Goal: Information Seeking & Learning: Learn about a topic

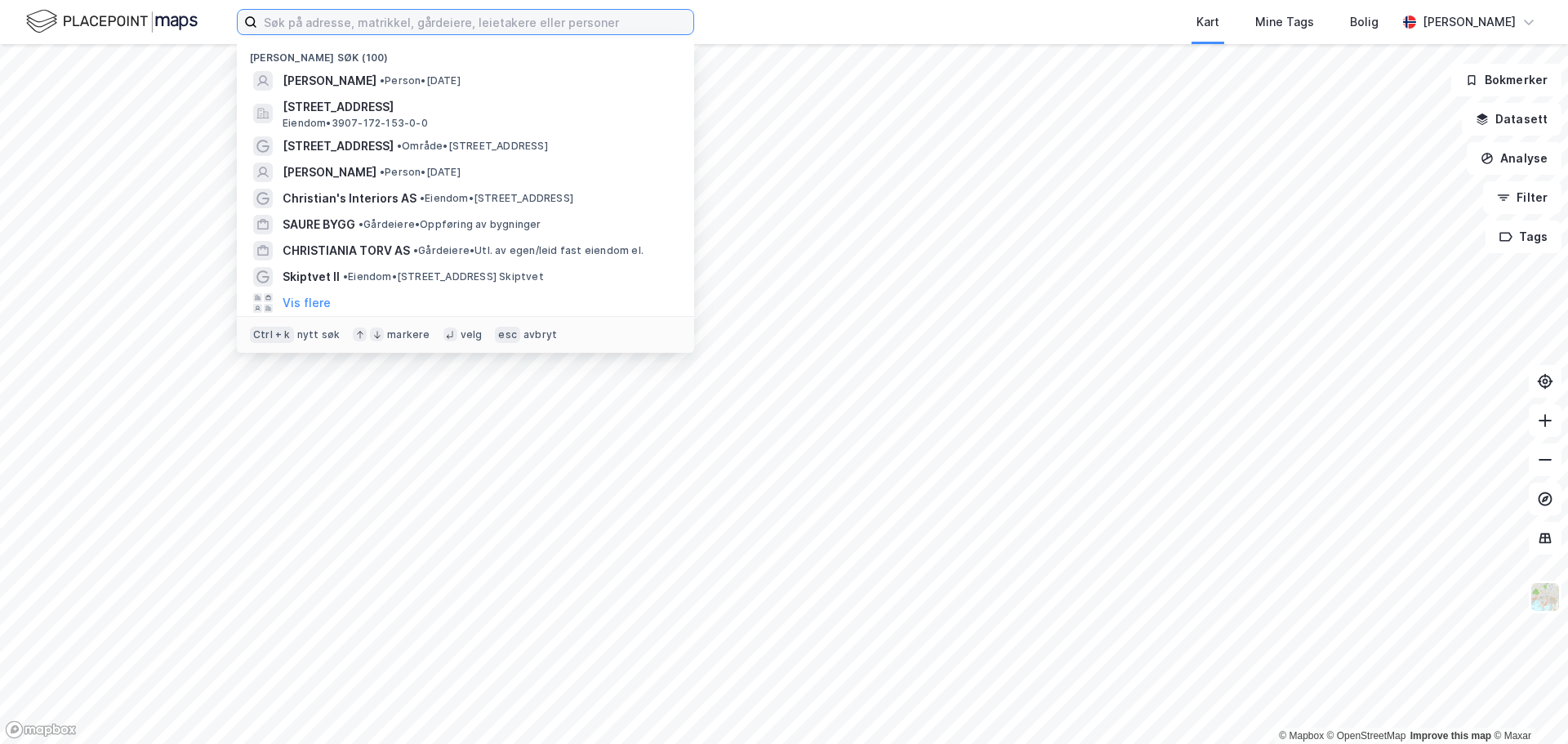
click at [355, 26] on input at bounding box center [475, 22] width 436 height 24
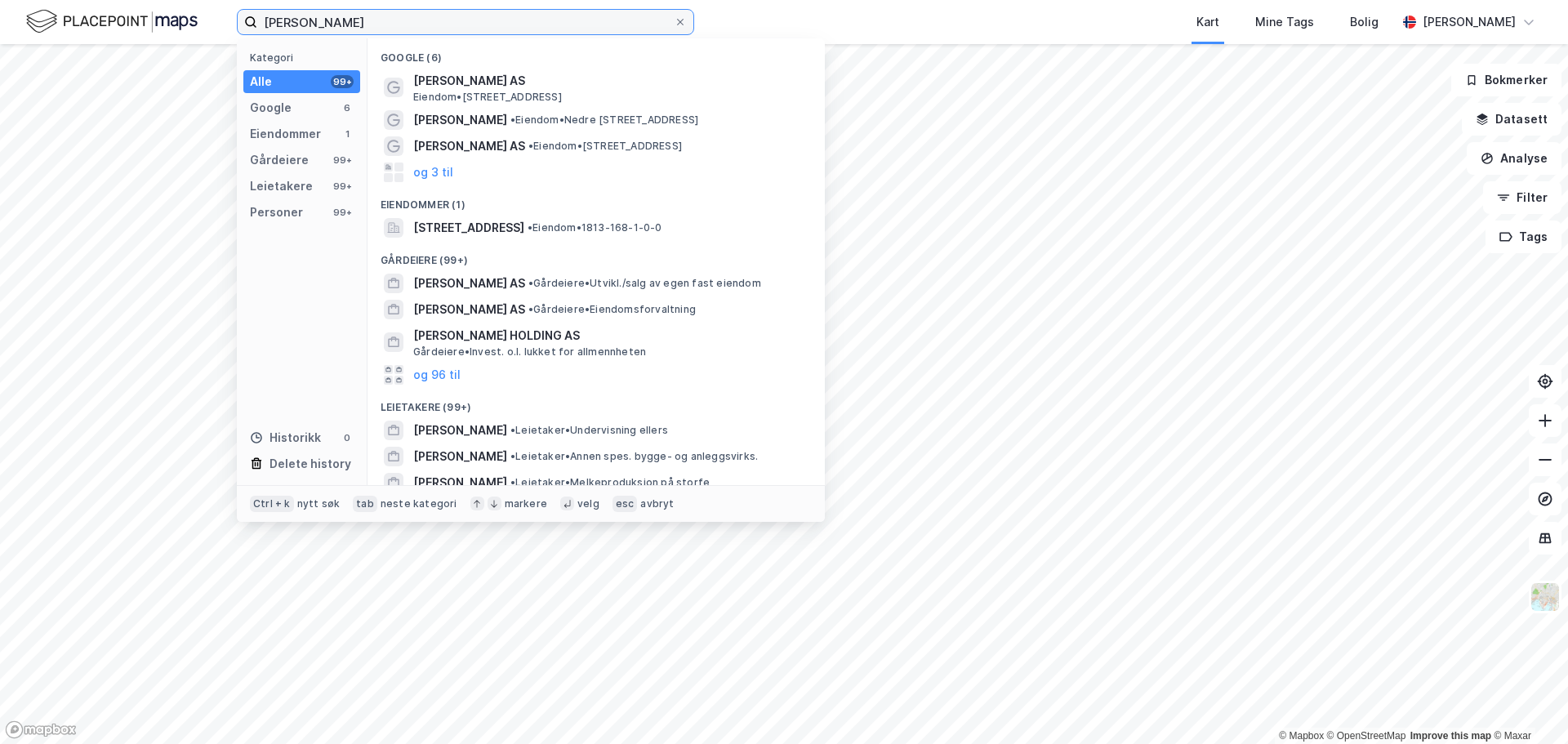
type input "[PERSON_NAME]"
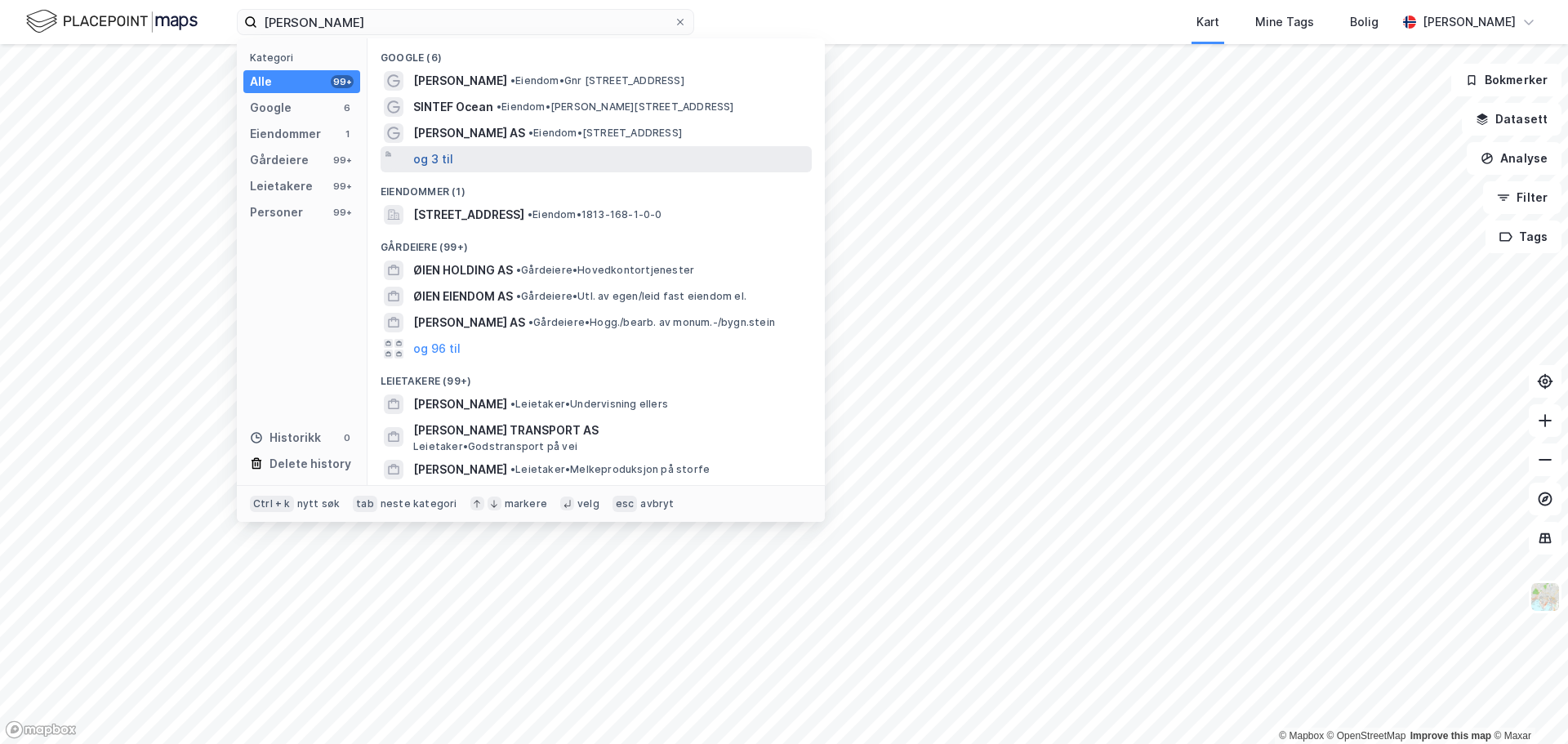
click at [438, 159] on button "og 3 til" at bounding box center [433, 159] width 40 height 19
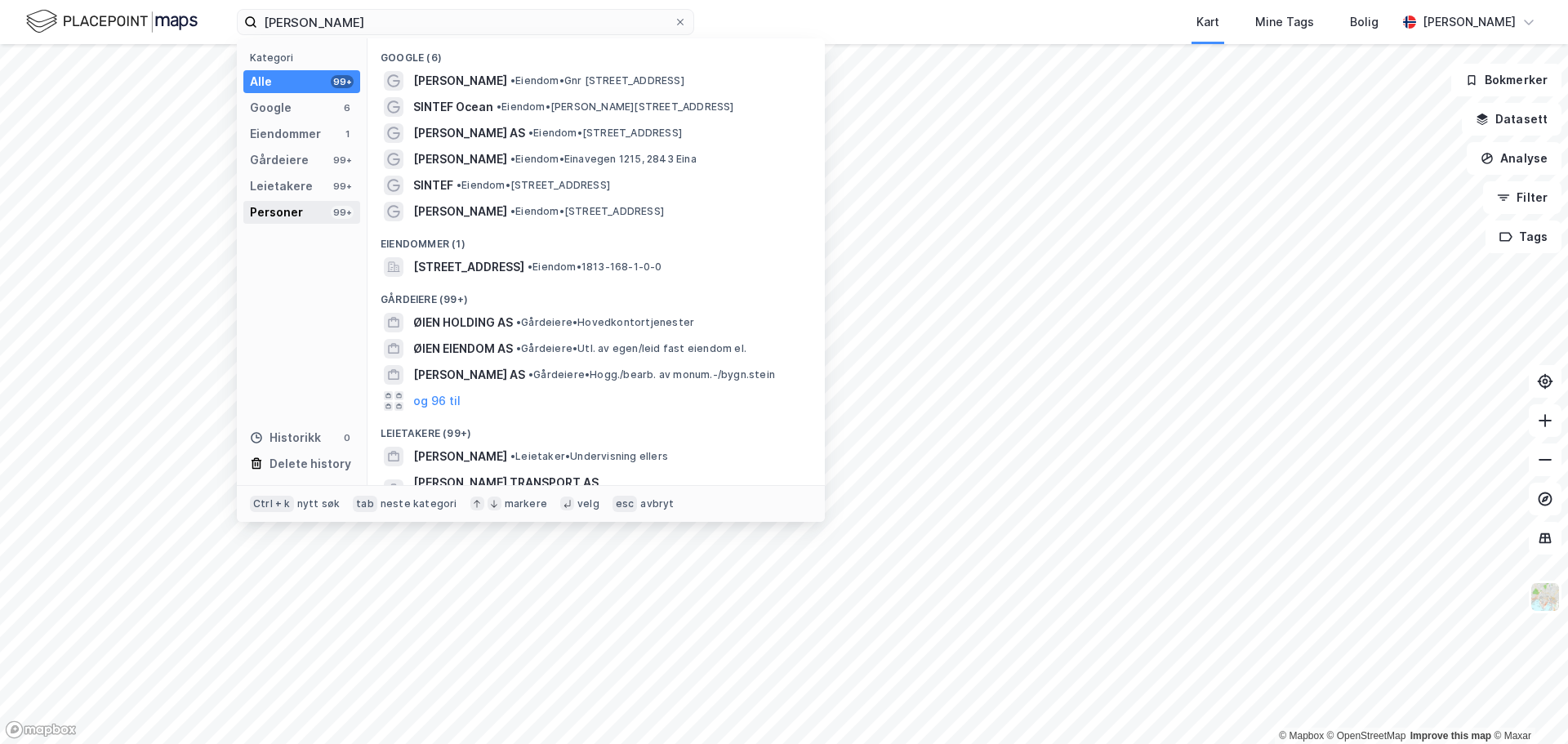
click at [278, 211] on div "Personer" at bounding box center [276, 212] width 53 height 19
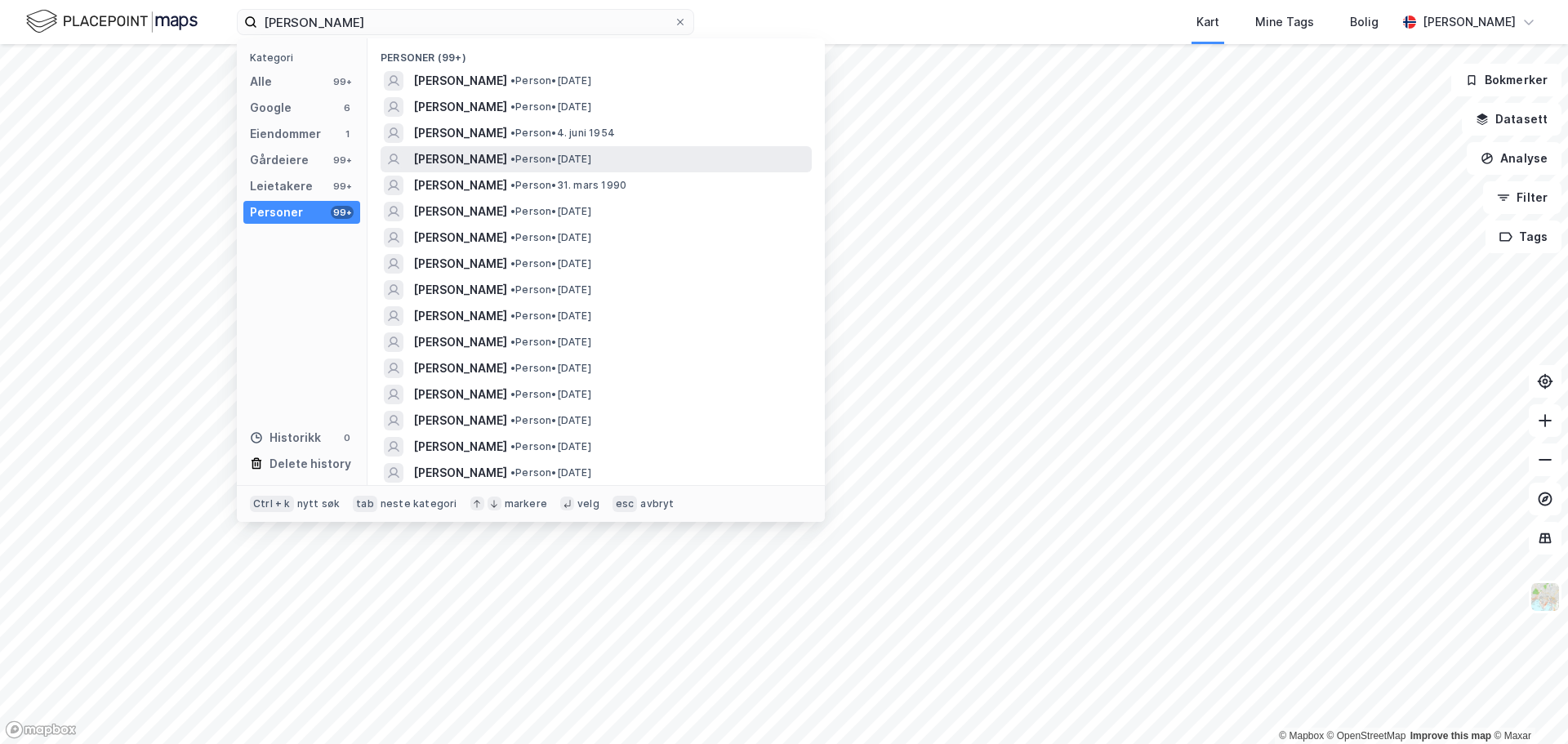
click at [440, 155] on span "[PERSON_NAME]" at bounding box center [460, 159] width 94 height 19
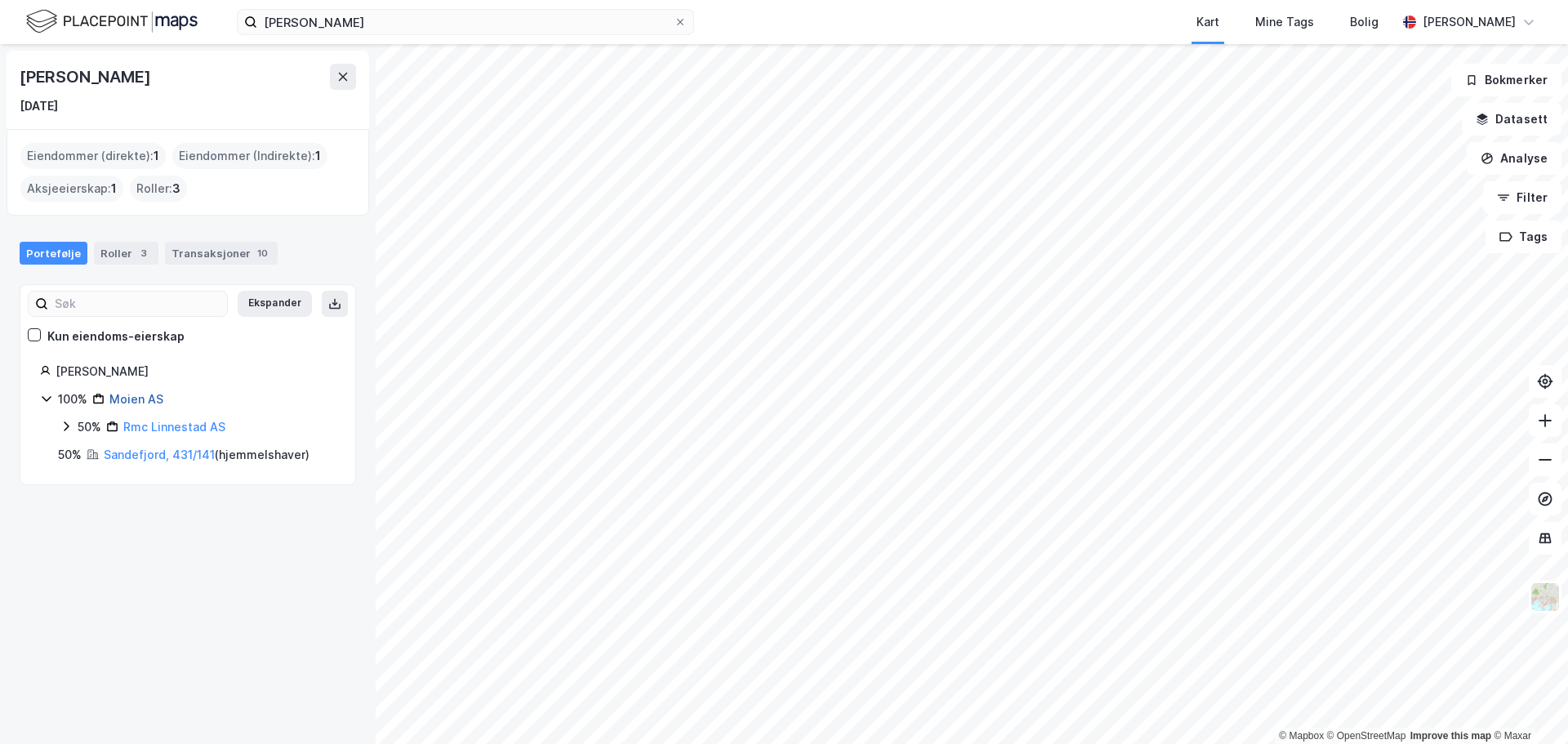
click at [136, 394] on link "Moien AS" at bounding box center [137, 399] width 54 height 13
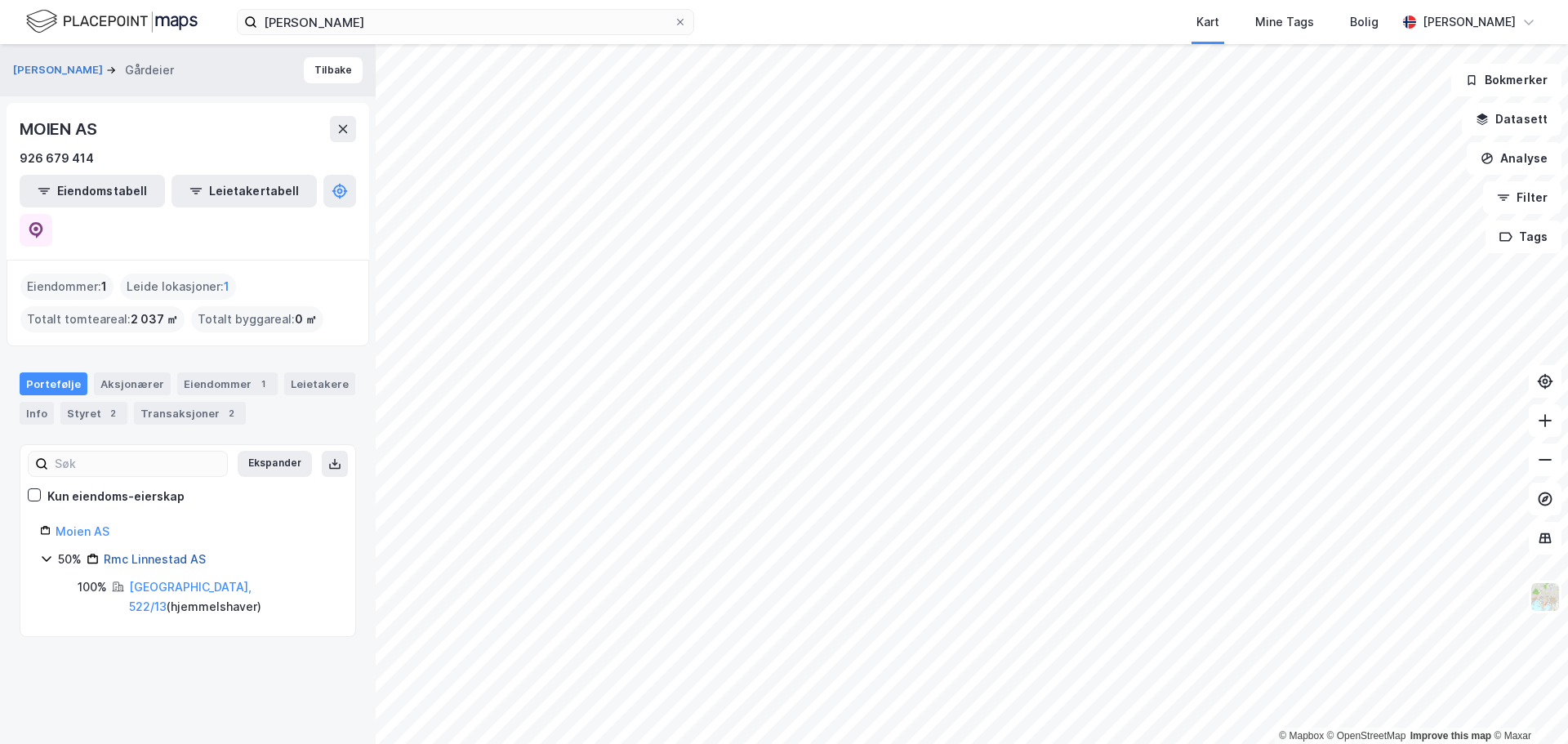
click at [138, 552] on link "Rmc Linnestad AS" at bounding box center [154, 558] width 102 height 13
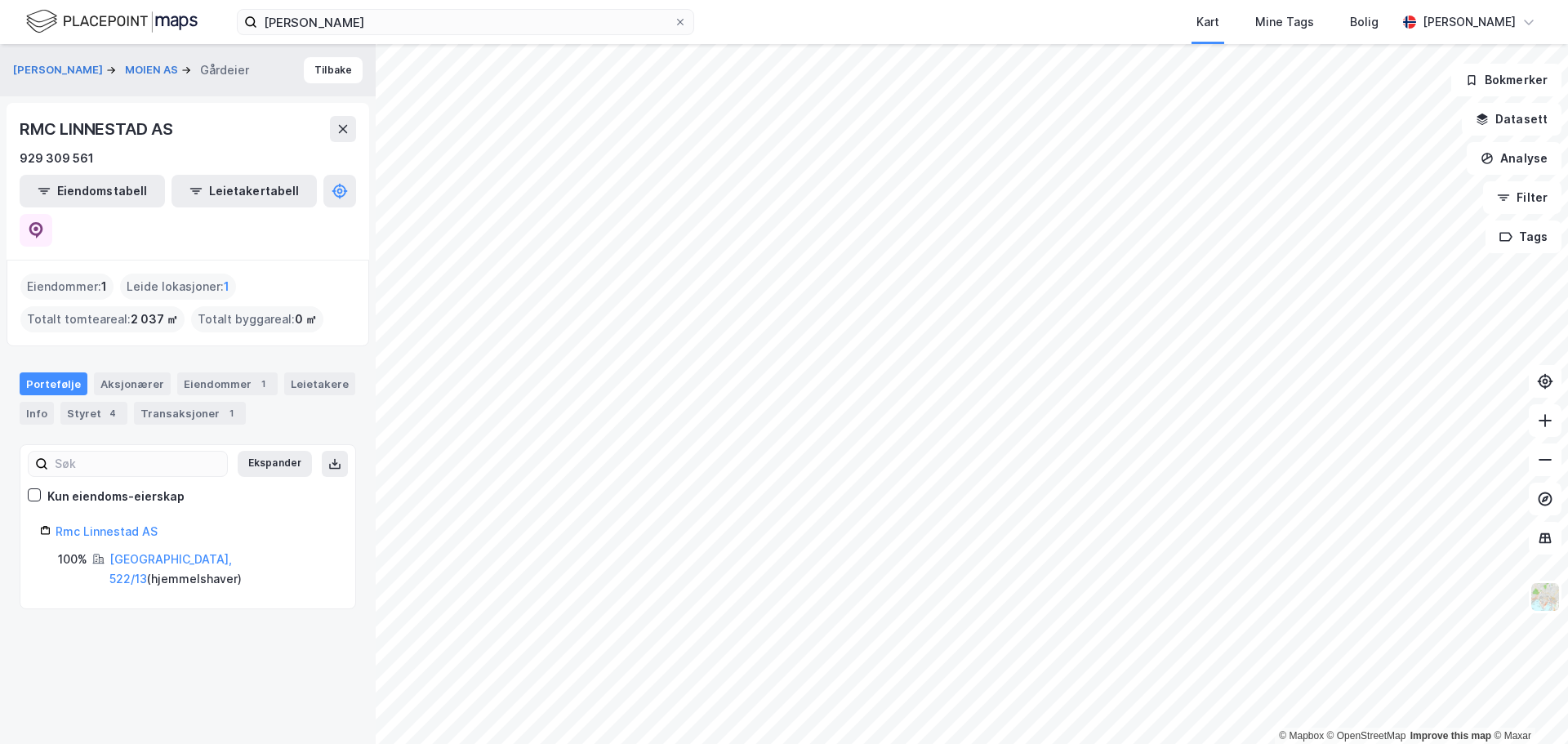
click at [158, 549] on div "[GEOGRAPHIC_DATA], 522/13 ( hjemmelshaver )" at bounding box center [223, 569] width 226 height 39
click at [160, 552] on link "[GEOGRAPHIC_DATA], 522/13" at bounding box center [170, 569] width 122 height 34
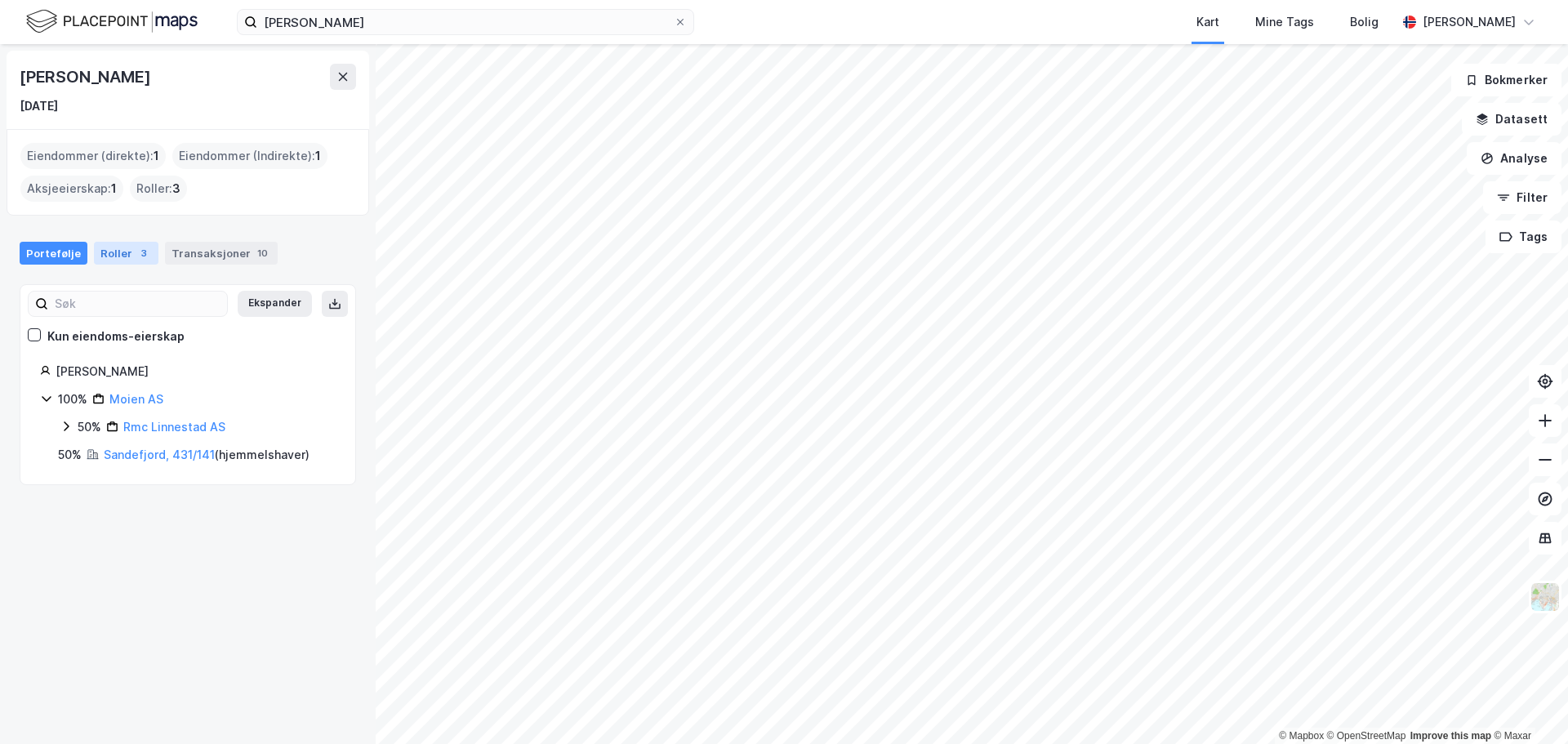
click at [127, 258] on div "Roller 3" at bounding box center [126, 252] width 64 height 23
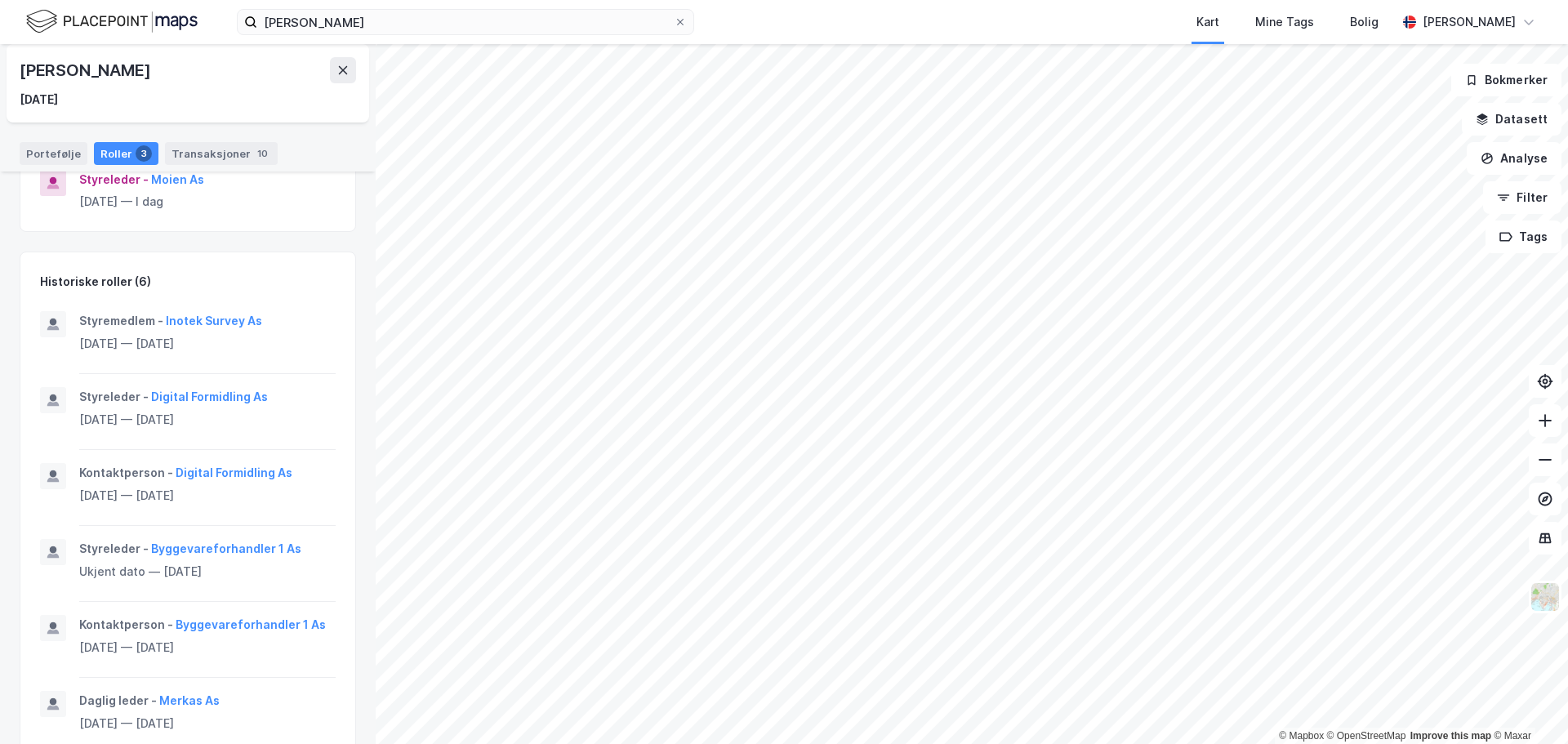
scroll to position [355, 0]
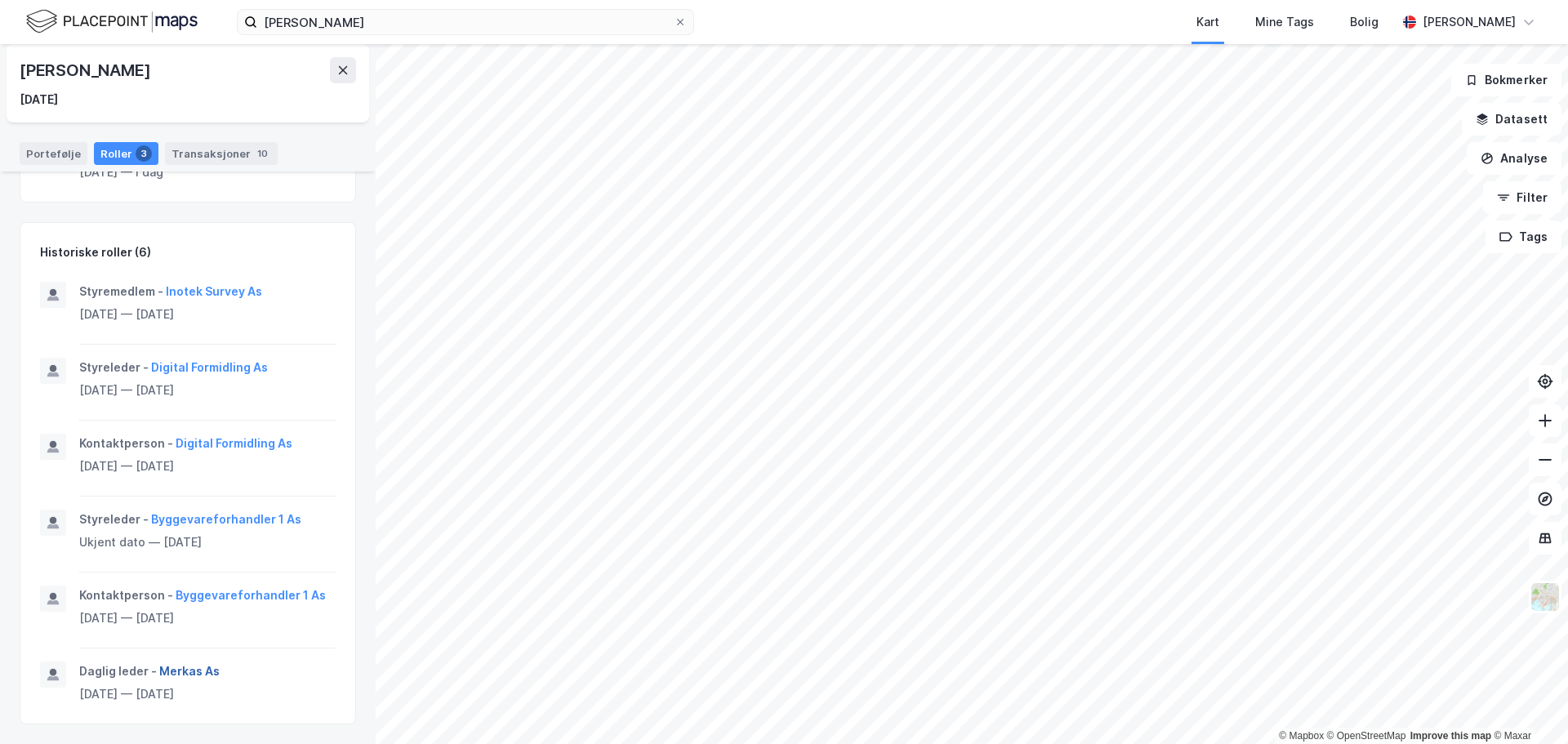
click at [0, 0] on button "Merkas As" at bounding box center [0, 0] width 0 height 0
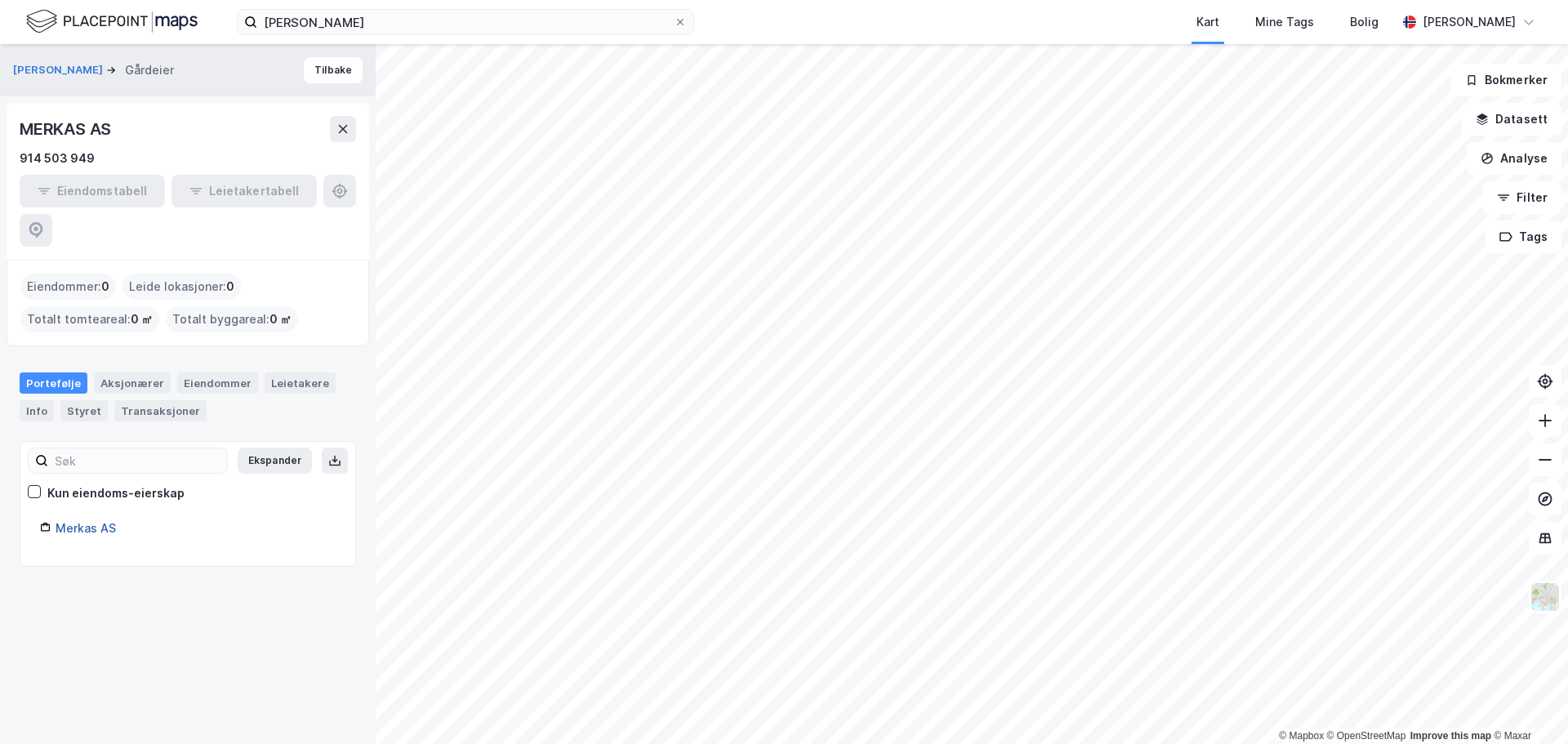
click at [93, 521] on link "Merkas AS" at bounding box center [86, 528] width 61 height 13
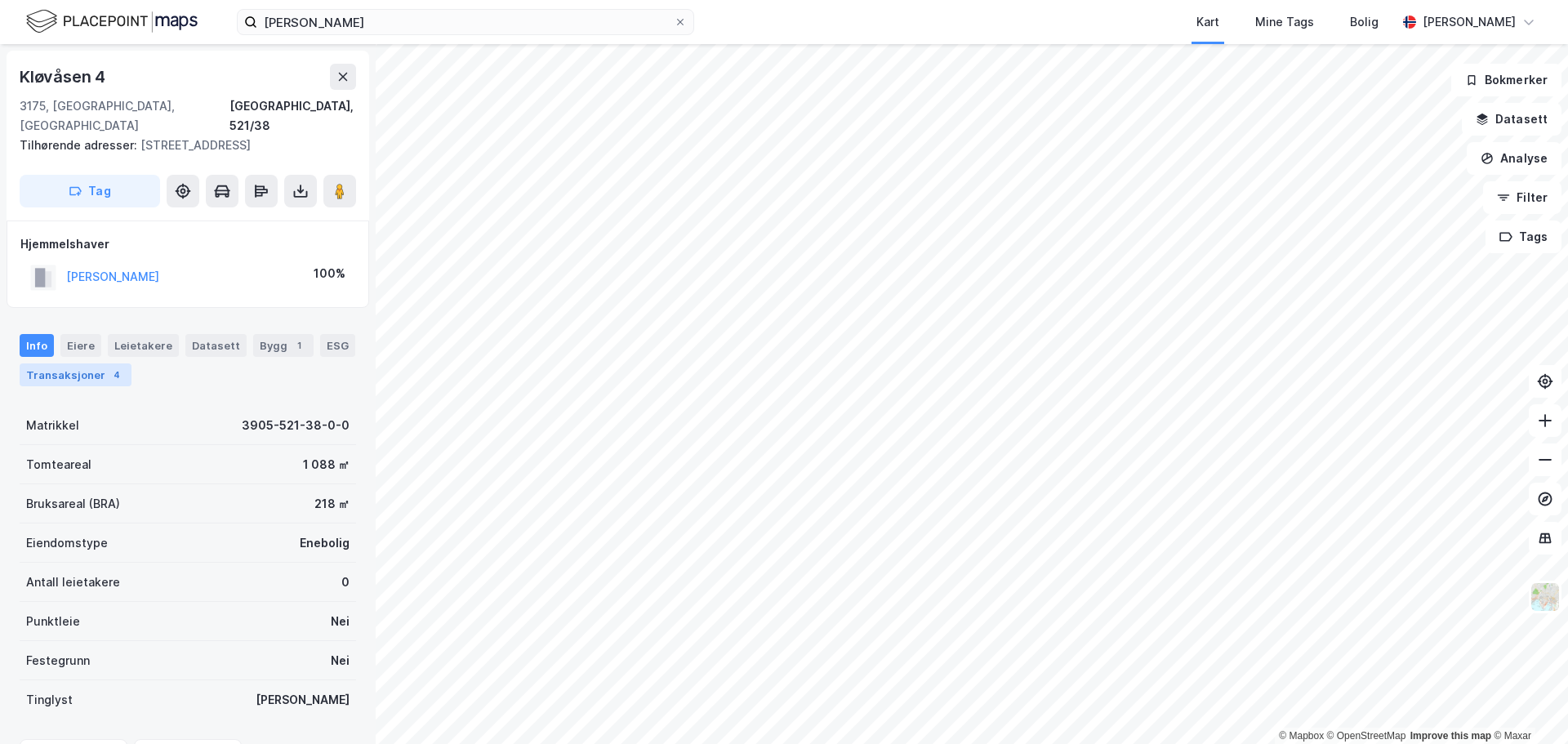
click at [81, 364] on div "Transaksjoner 4" at bounding box center [75, 375] width 112 height 23
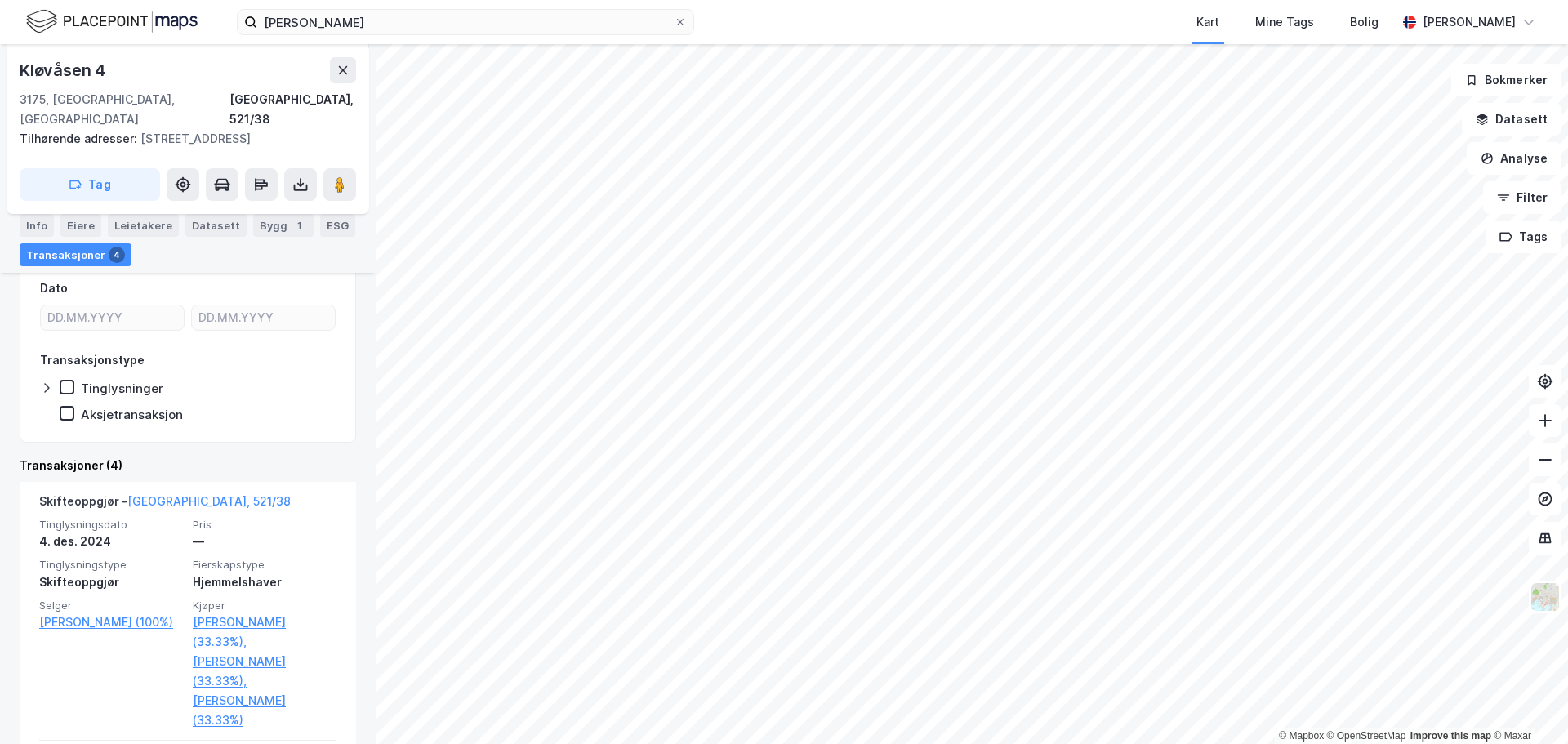
scroll to position [245, 0]
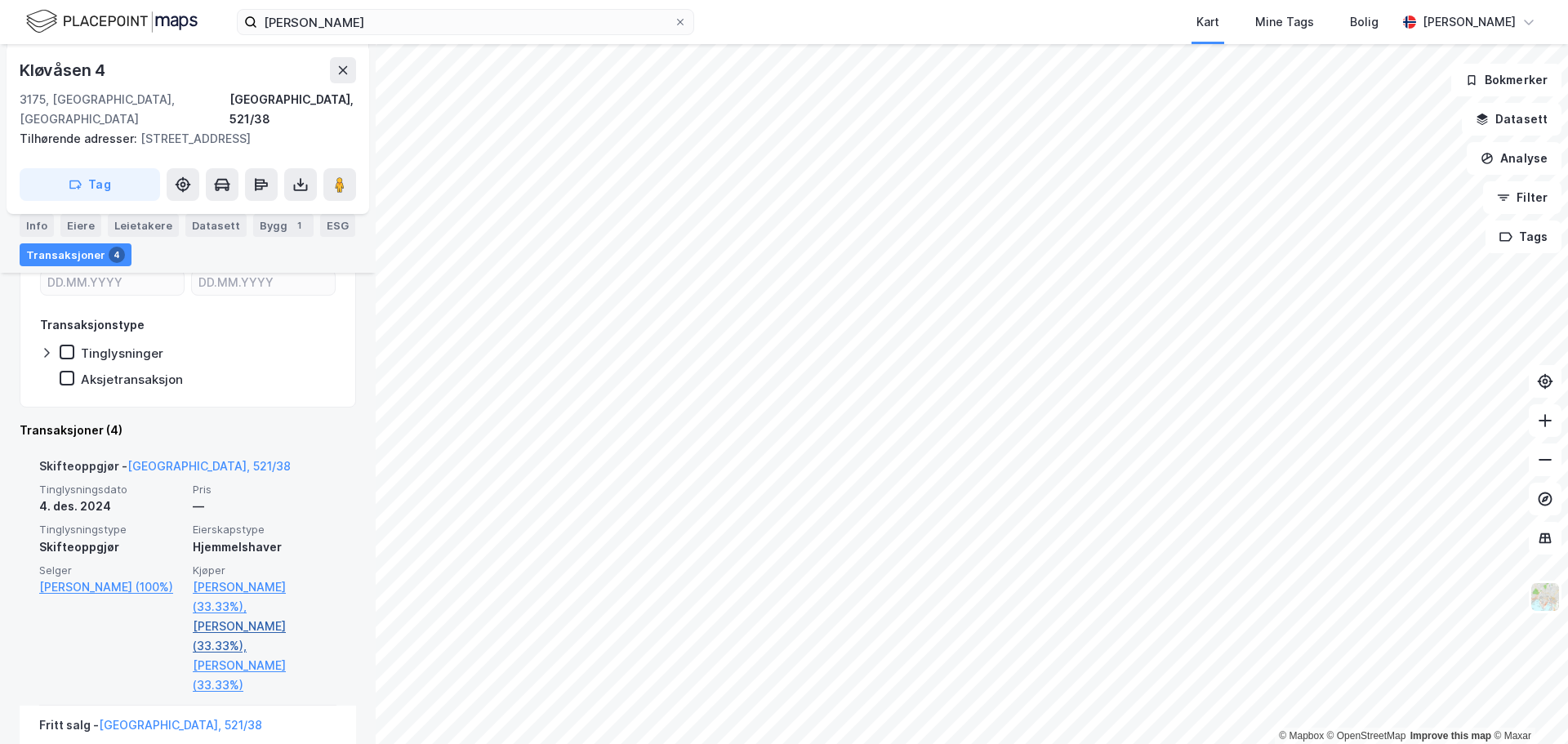
click at [250, 617] on link "[PERSON_NAME] (33.33%)," at bounding box center [264, 636] width 143 height 39
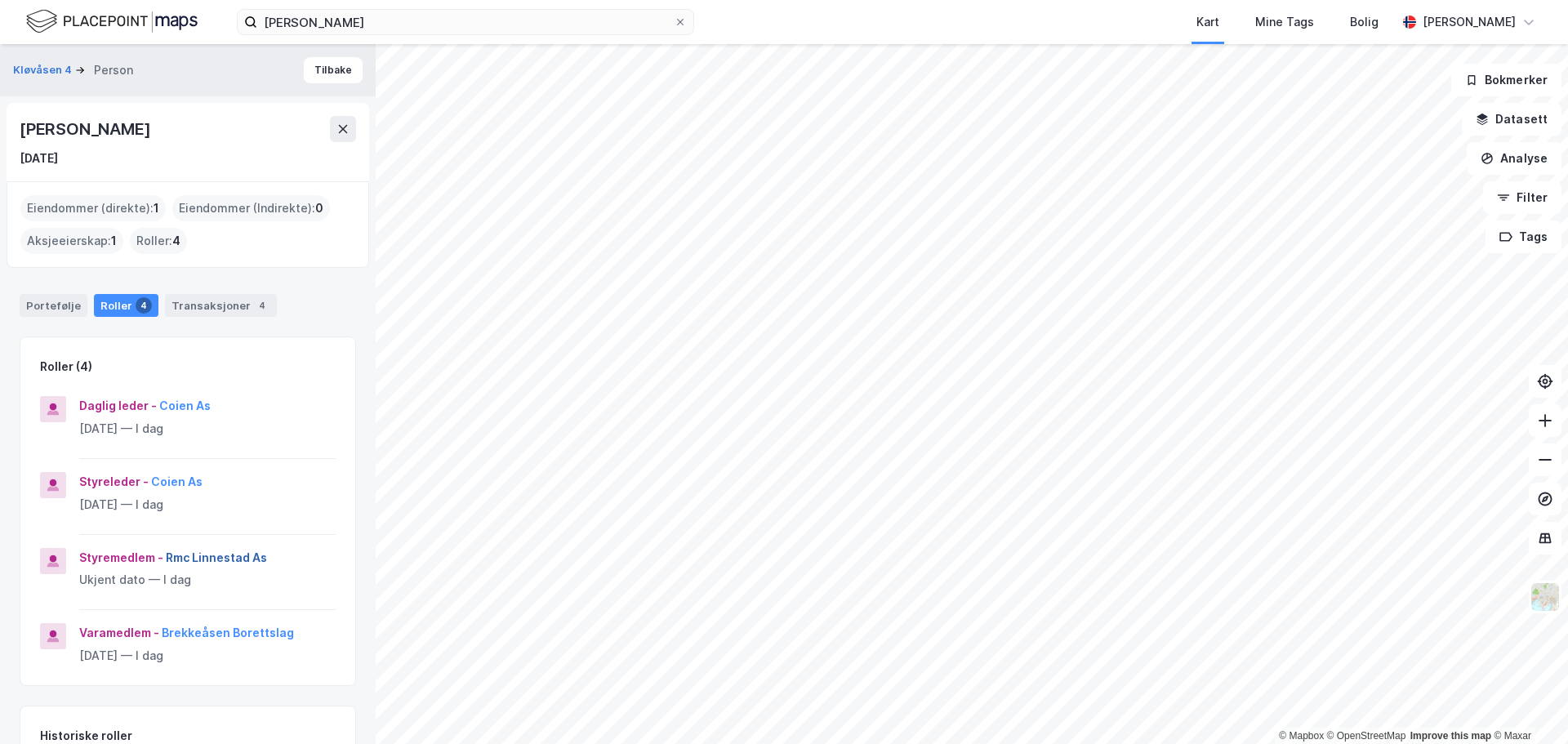
click at [0, 0] on button "Rmc Linnestad As" at bounding box center [0, 0] width 0 height 0
